Goal: Task Accomplishment & Management: Use online tool/utility

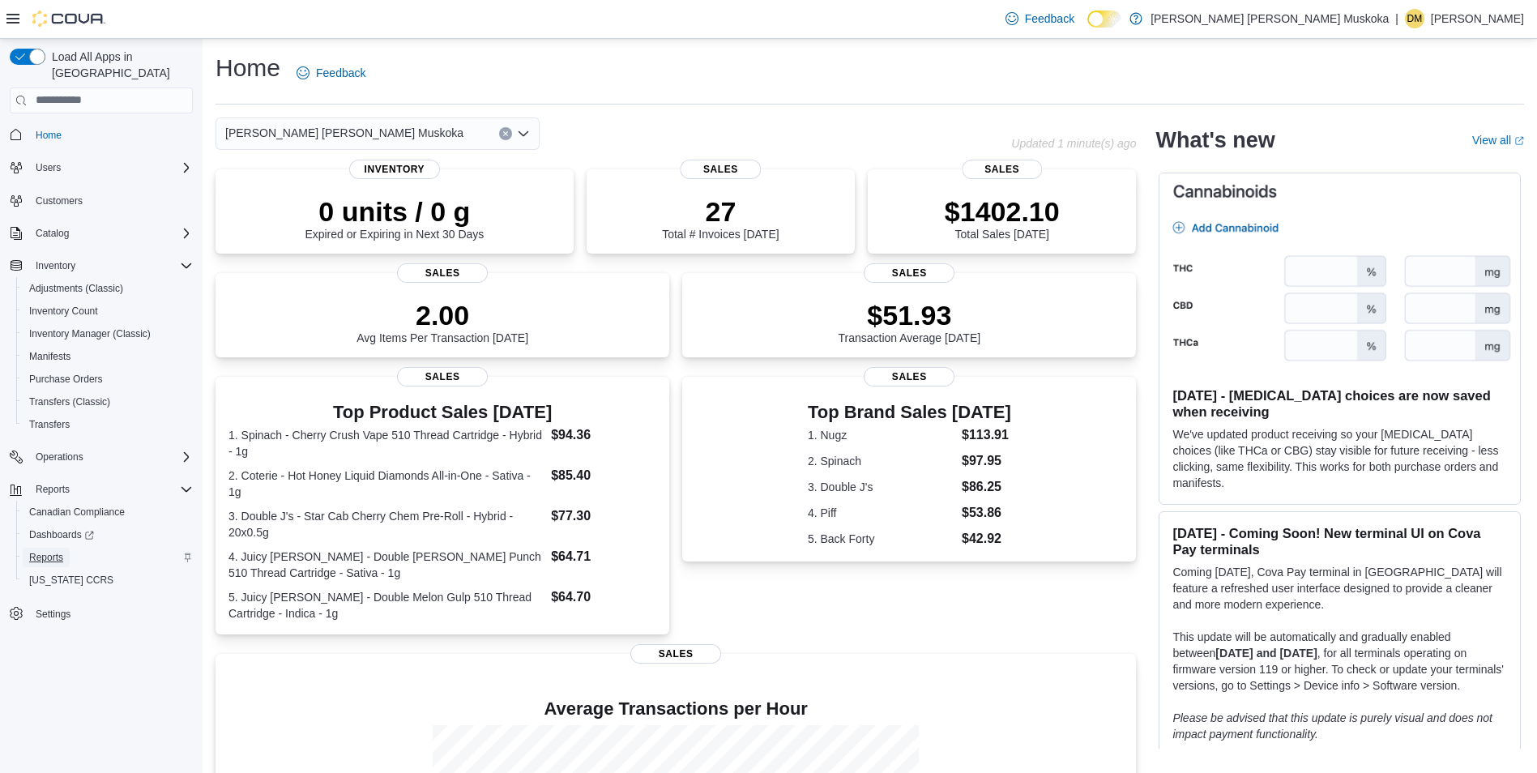
click at [54, 551] on span "Reports" at bounding box center [46, 557] width 34 height 13
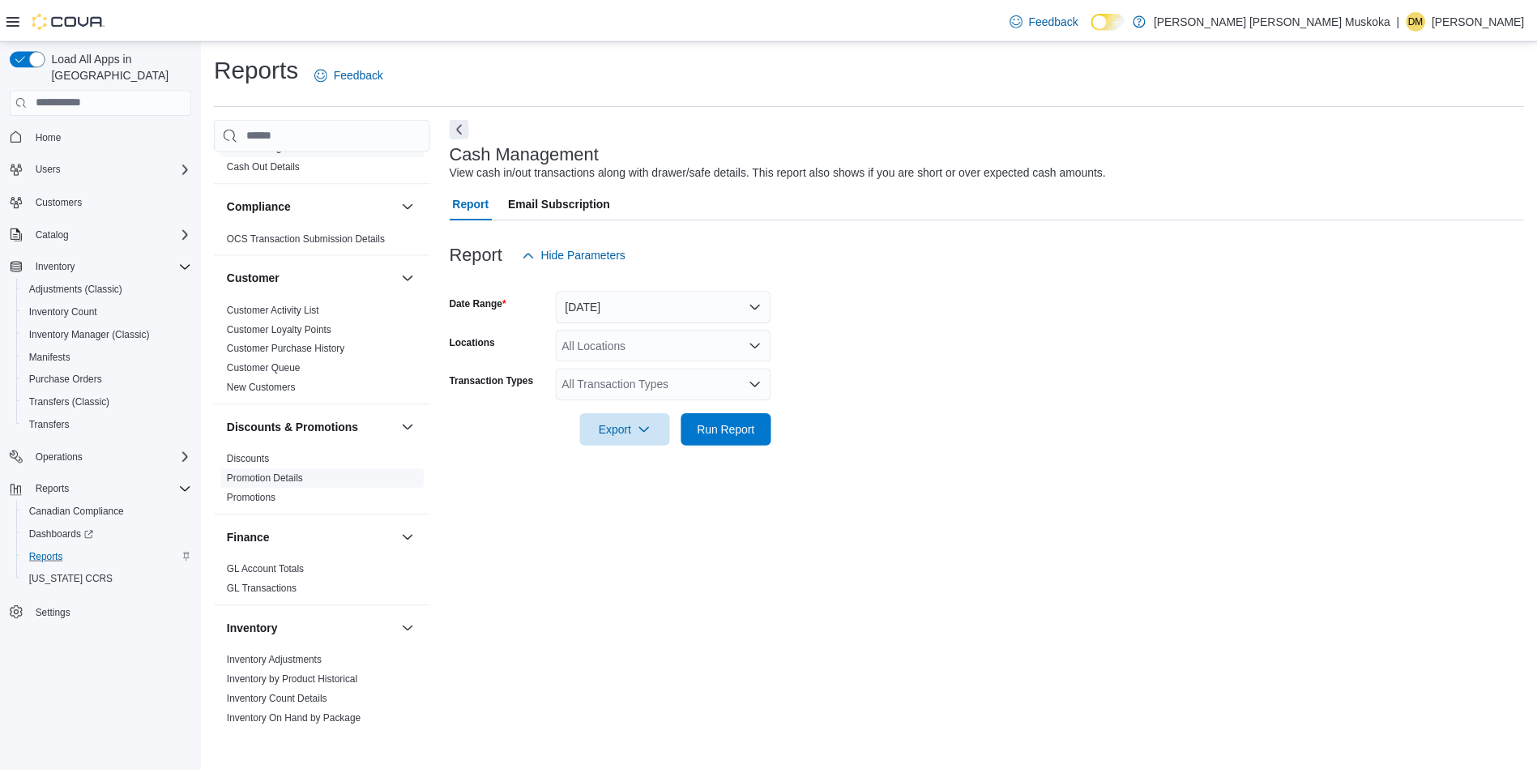
scroll to position [162, 0]
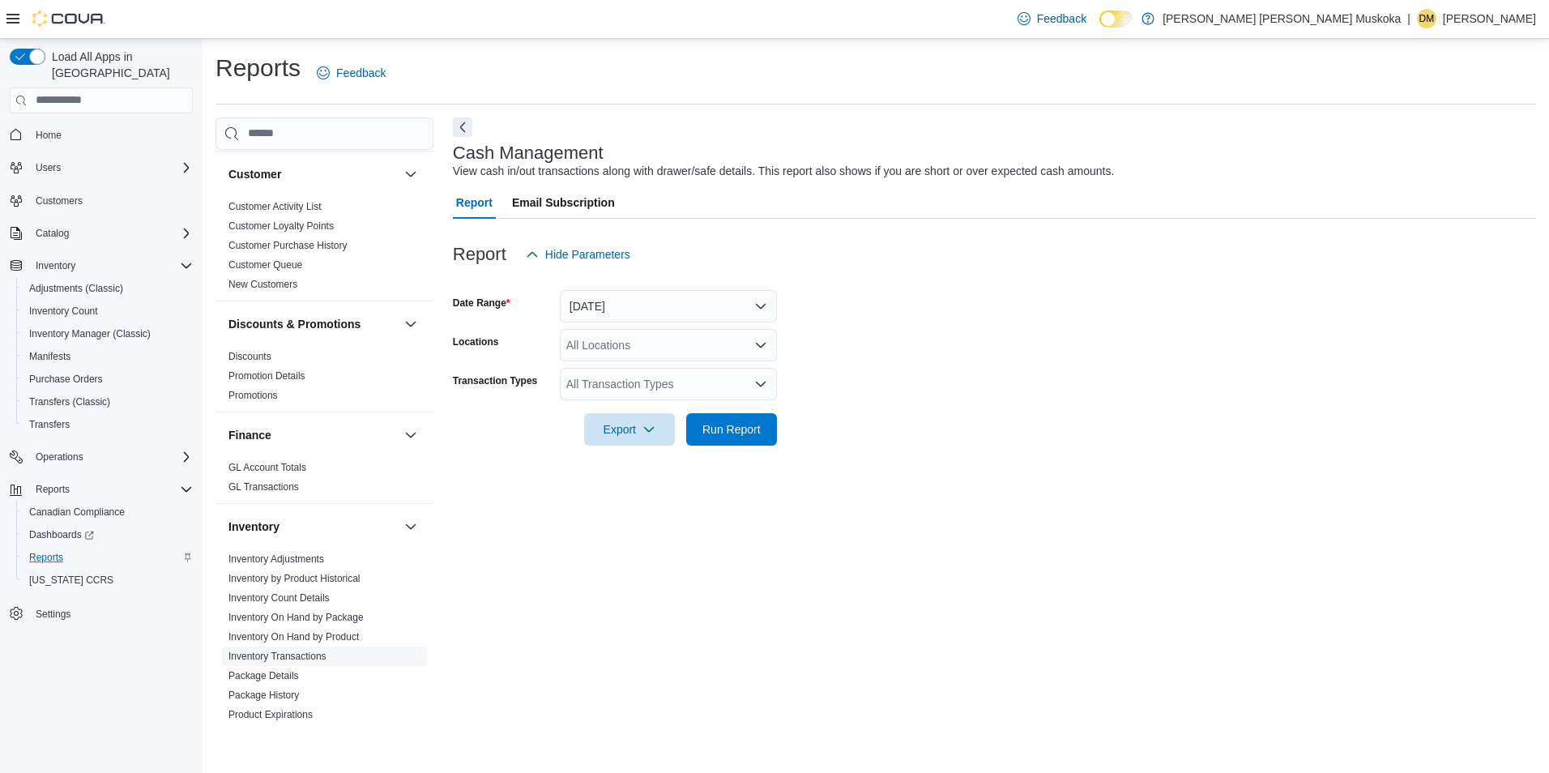
click at [318, 652] on link "Inventory Transactions" at bounding box center [278, 656] width 98 height 11
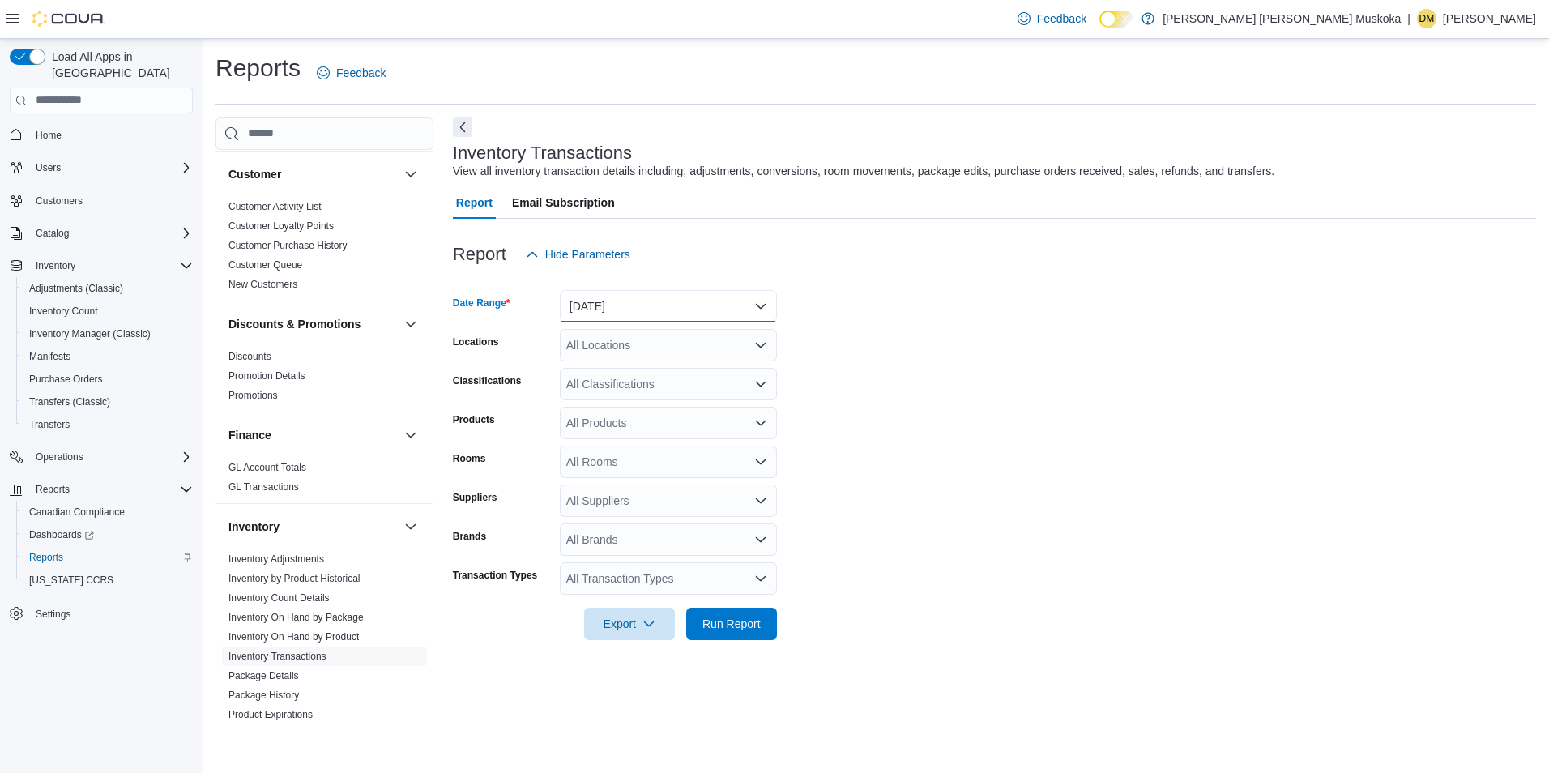
click at [732, 310] on button "[DATE]" at bounding box center [668, 306] width 217 height 32
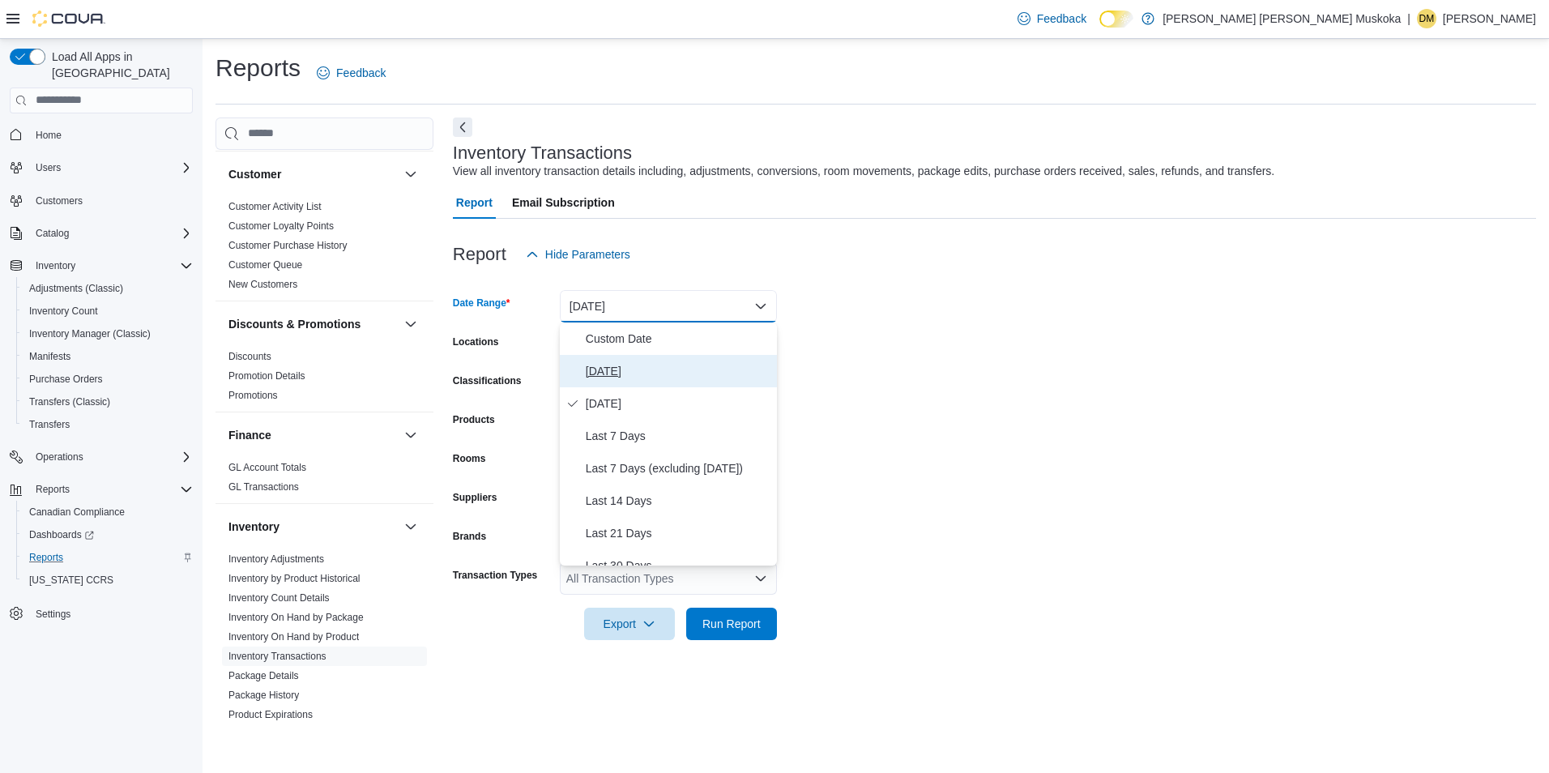
click at [601, 375] on span "[DATE]" at bounding box center [678, 370] width 185 height 19
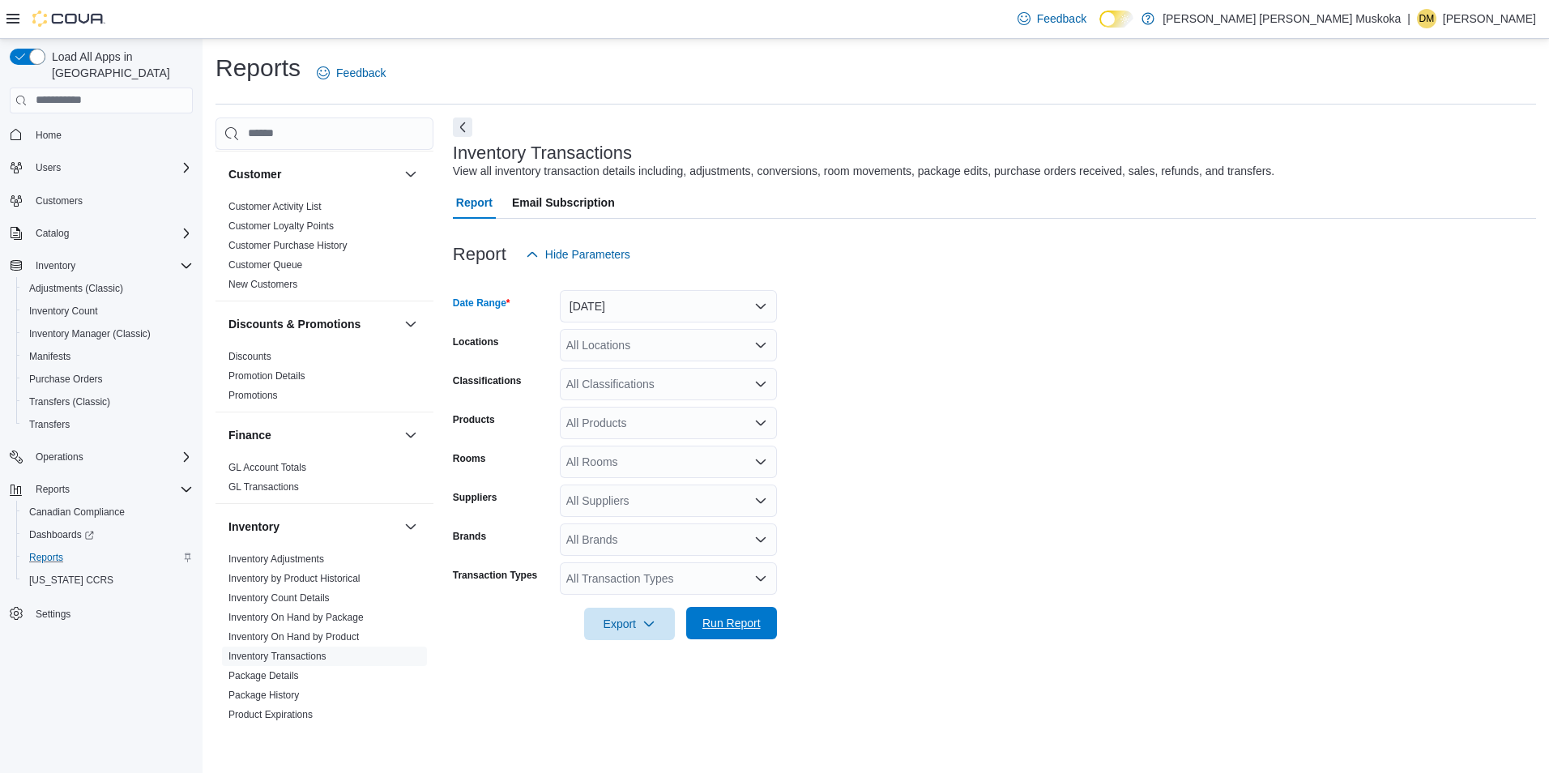
drag, startPoint x: 729, startPoint y: 625, endPoint x: 750, endPoint y: 632, distance: 21.5
click at [730, 626] on span "Run Report" at bounding box center [732, 623] width 58 height 16
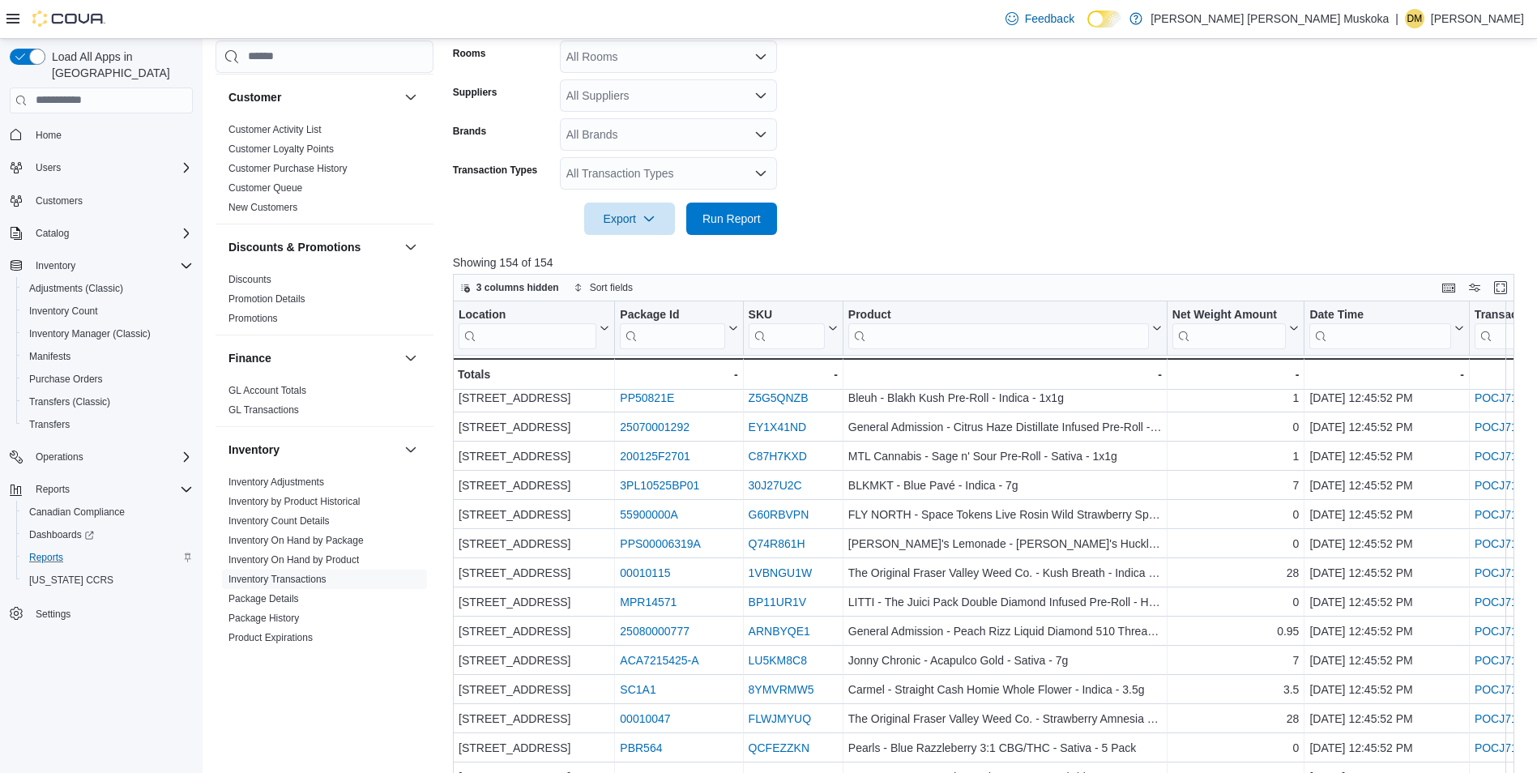
scroll to position [167, 0]
